Goal: Use online tool/utility

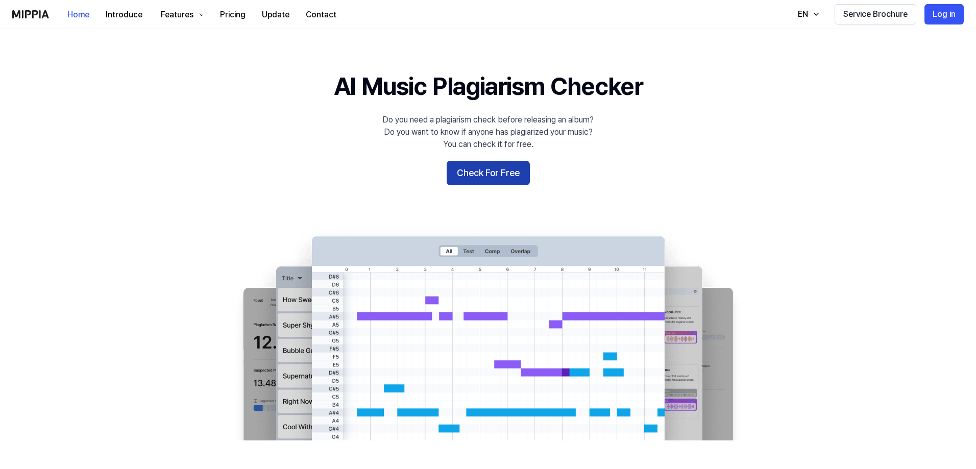
click at [486, 172] on button "Check For Free" at bounding box center [488, 173] width 83 height 25
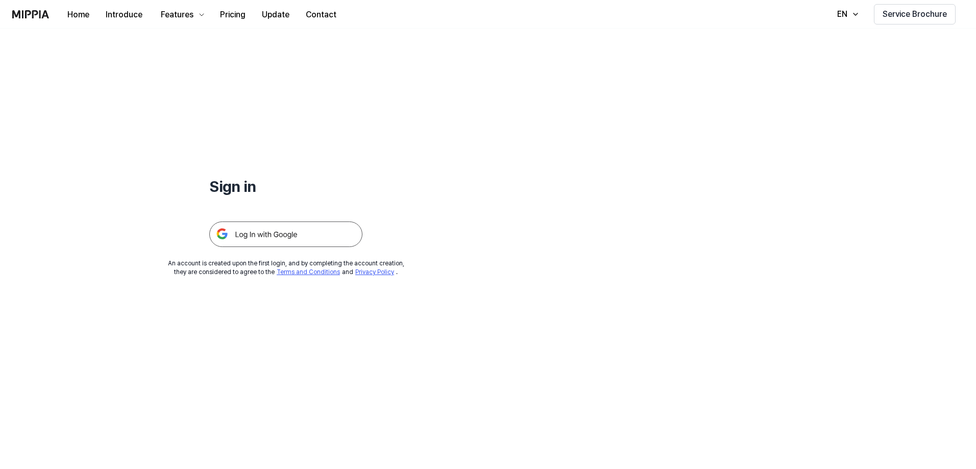
click at [290, 236] on img at bounding box center [285, 235] width 153 height 26
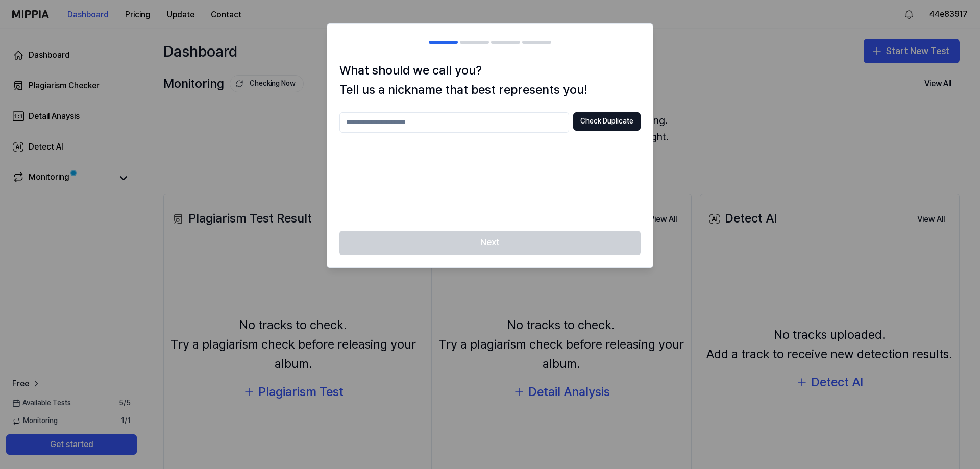
click at [407, 125] on input "text" at bounding box center [454, 122] width 230 height 20
type input "********"
click at [592, 121] on button "Check Duplicate" at bounding box center [606, 121] width 67 height 18
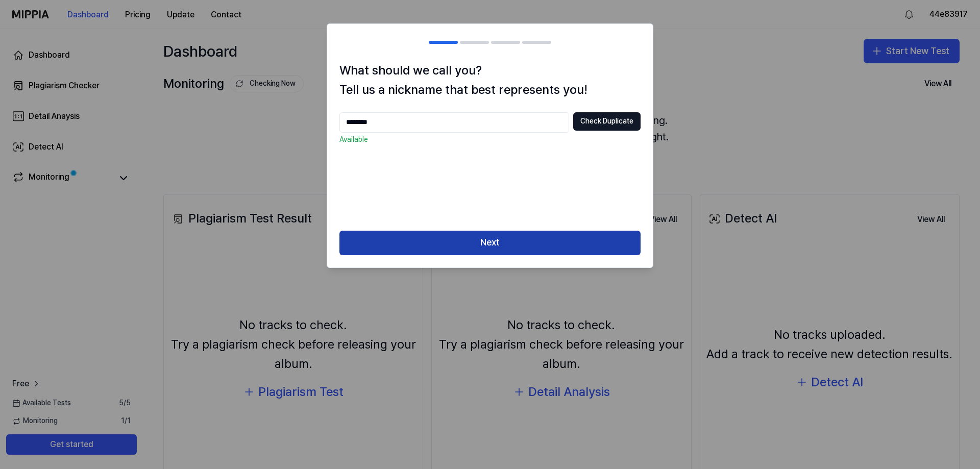
click at [502, 246] on button "Next" at bounding box center [489, 243] width 301 height 25
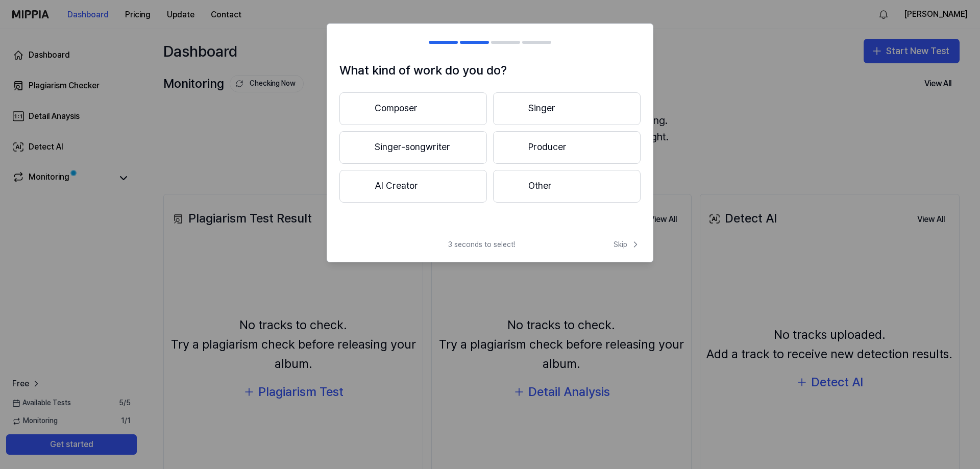
click at [437, 193] on button "AI Creator" at bounding box center [413, 186] width 148 height 33
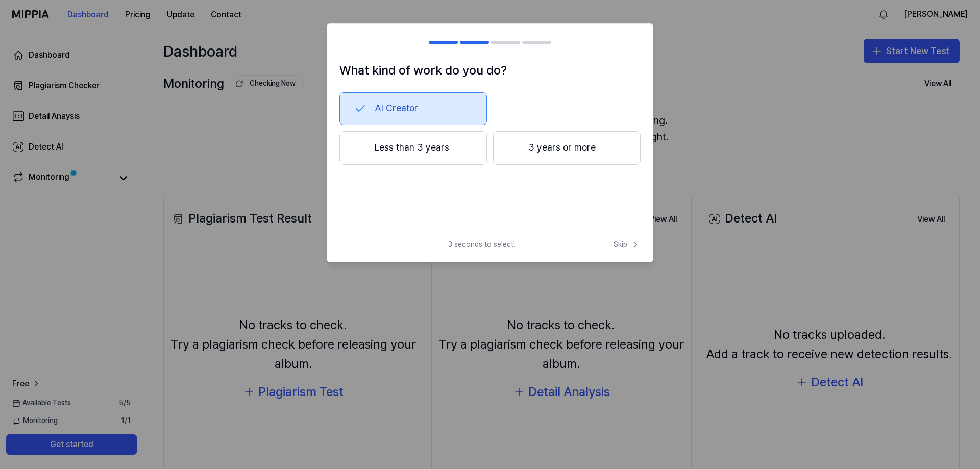
click at [447, 158] on button "Less than 3 years" at bounding box center [413, 148] width 148 height 34
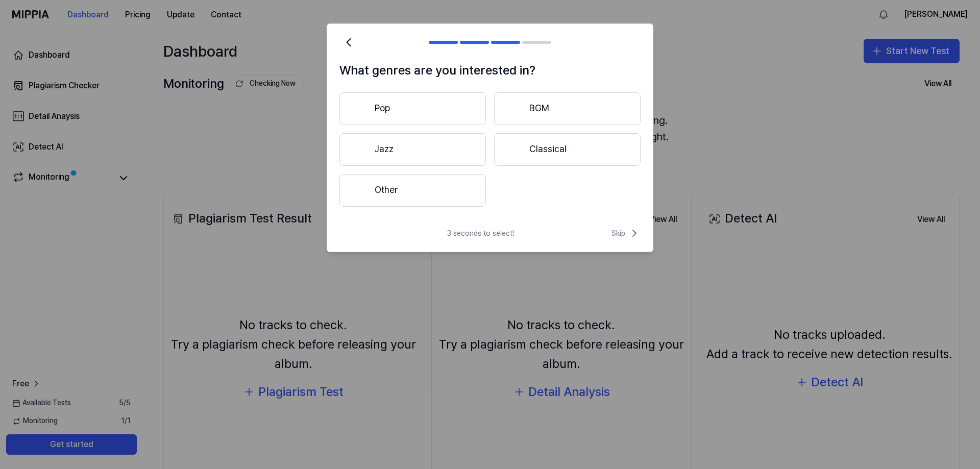
click at [451, 189] on button "Other" at bounding box center [412, 190] width 147 height 33
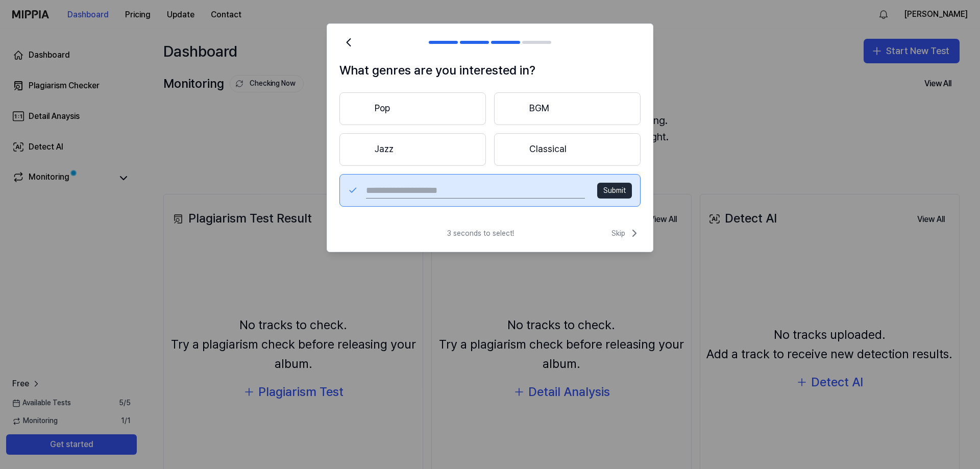
click at [465, 193] on input "text" at bounding box center [475, 190] width 219 height 16
type input "**********"
click at [613, 189] on button "Submit" at bounding box center [614, 191] width 35 height 16
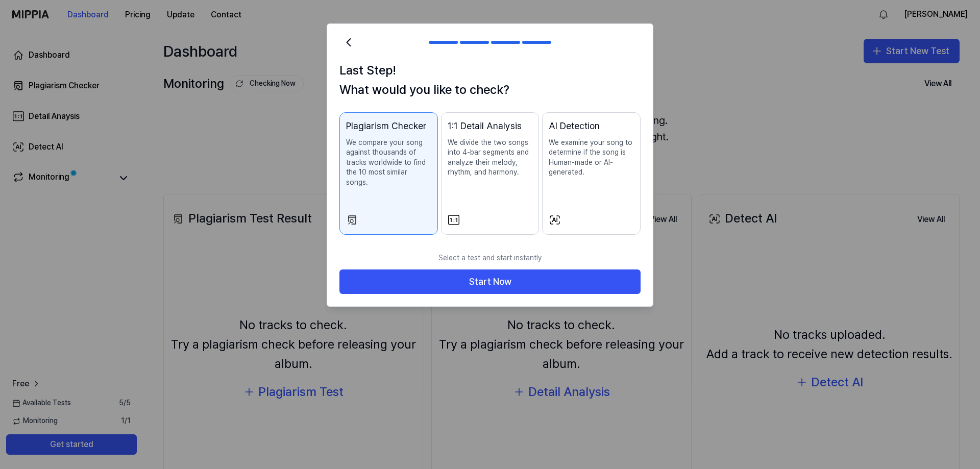
click at [375, 149] on p "We compare your song against thousands of tracks worldwide to find the 10 most …" at bounding box center [388, 163] width 85 height 50
click at [488, 178] on div "1:1 Detail Analysis We divide the two songs into 4-bar segments and analyze the…" at bounding box center [490, 158] width 85 height 79
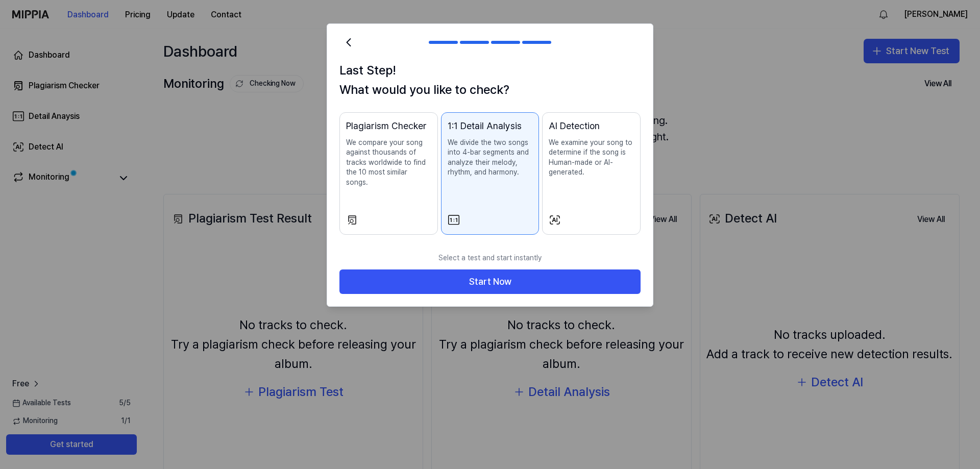
click at [396, 186] on div "Plagiarism Checker We compare your song against thousands of tracks worldwide t…" at bounding box center [388, 163] width 85 height 89
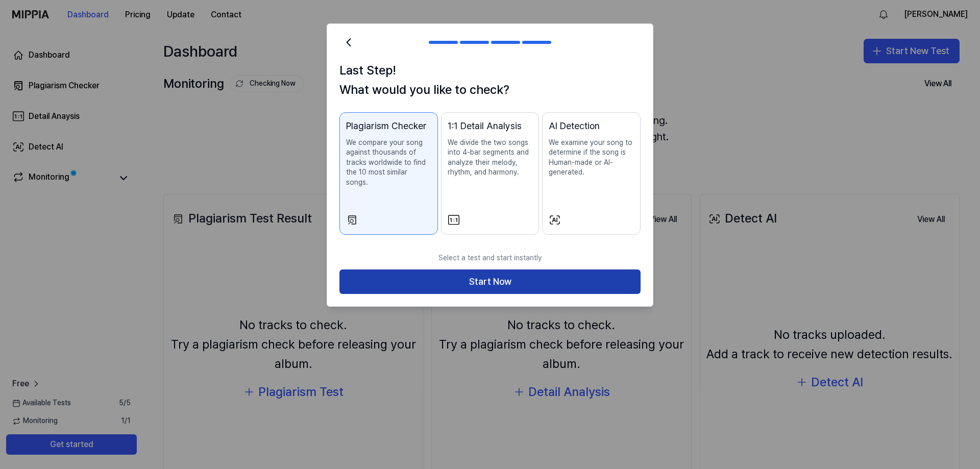
click at [443, 274] on button "Start Now" at bounding box center [489, 282] width 301 height 25
